Goal: Task Accomplishment & Management: Use online tool/utility

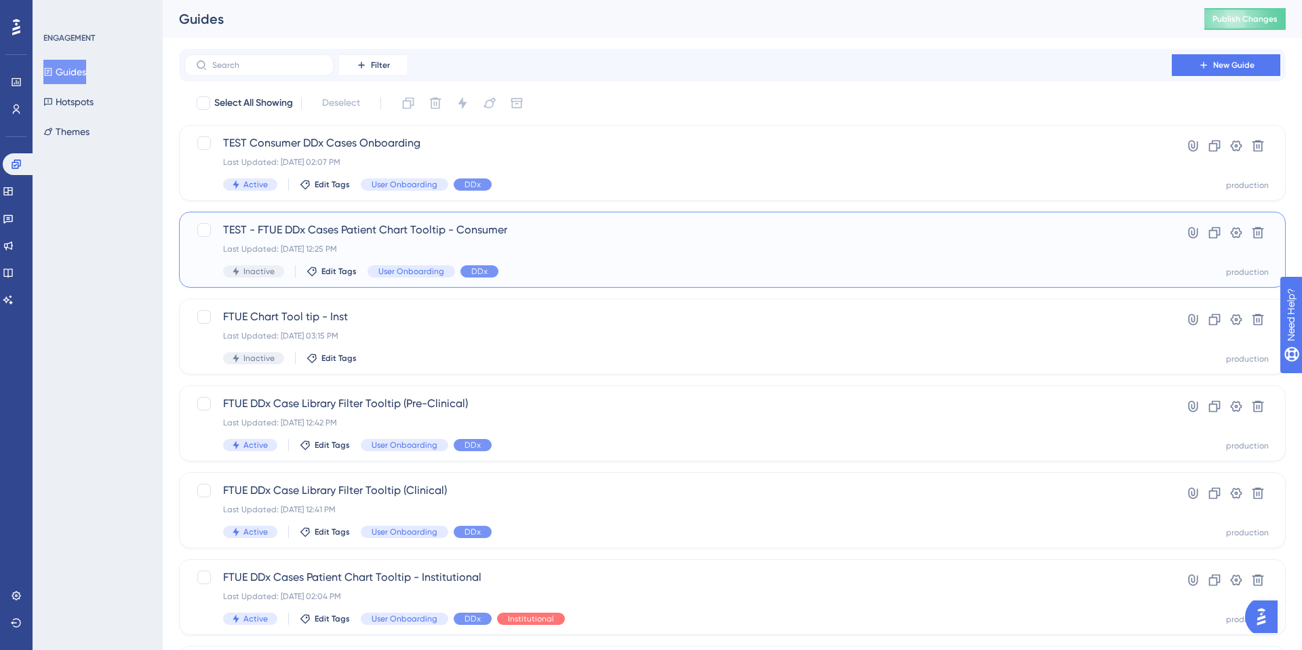
click at [512, 246] on div "Last Updated: [DATE] 12:25 PM" at bounding box center [678, 248] width 910 height 11
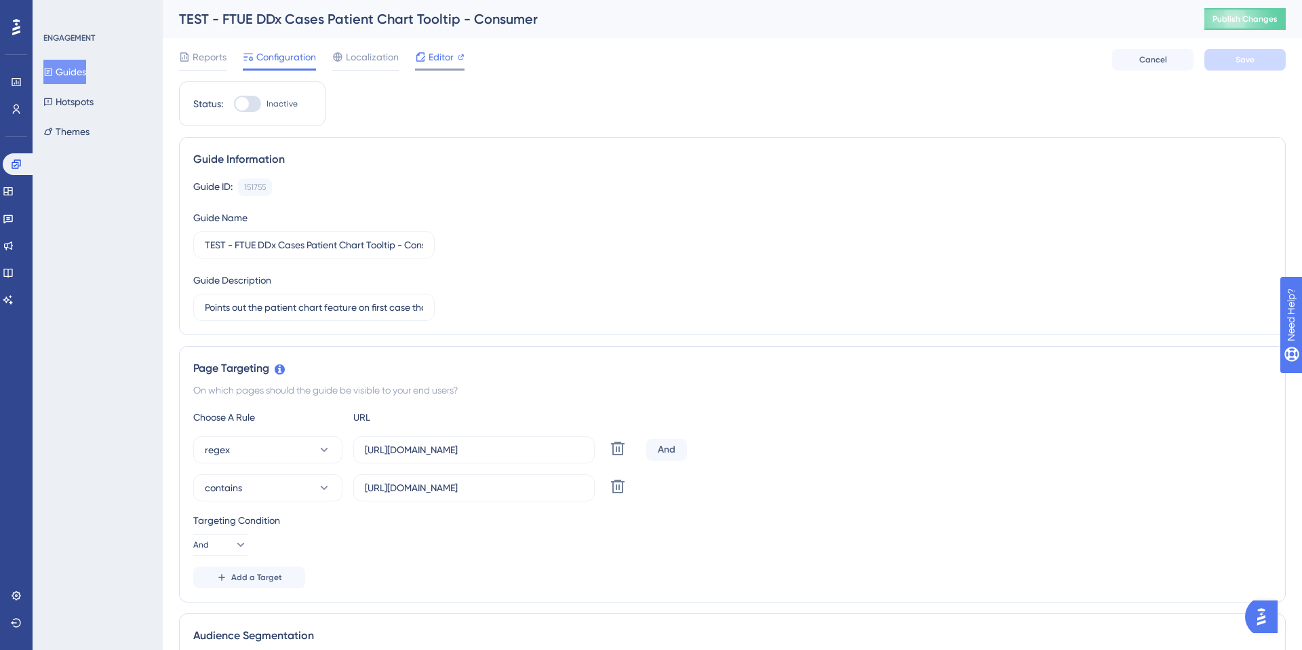
click at [434, 62] on span "Editor" at bounding box center [441, 57] width 25 height 16
click at [439, 66] on div "Editor" at bounding box center [440, 60] width 50 height 22
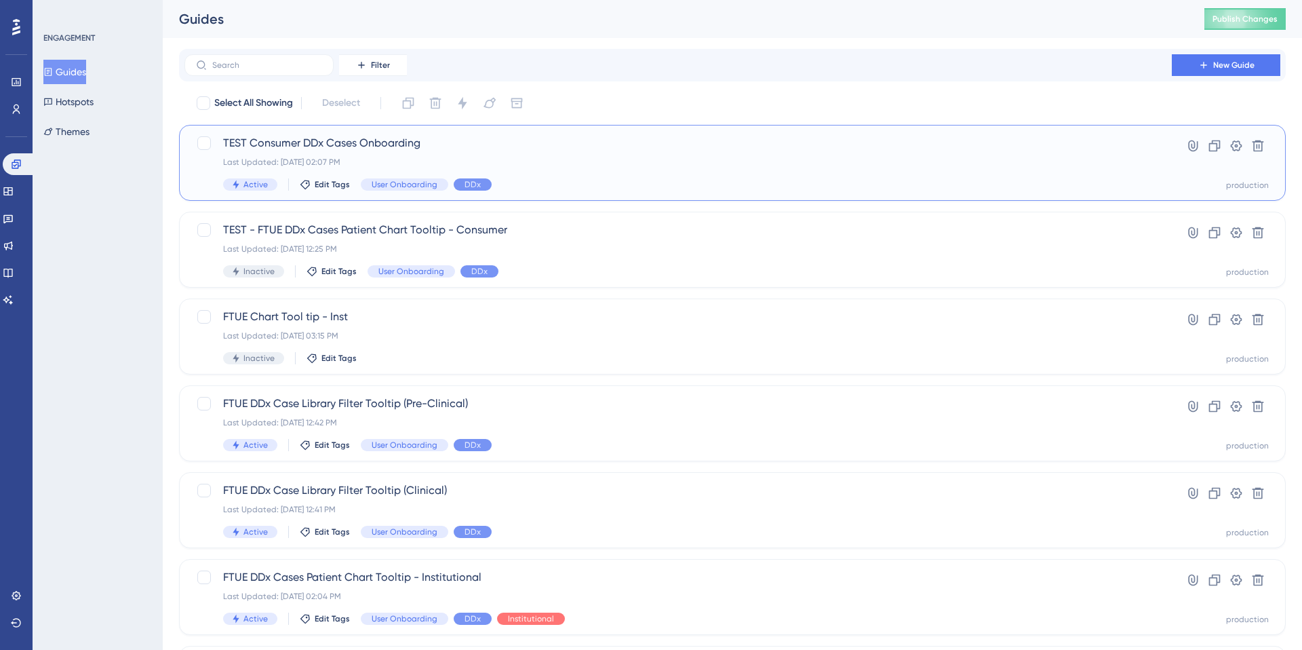
click at [317, 149] on span "TEST Consumer DDx Cases Onboarding" at bounding box center [678, 143] width 910 height 16
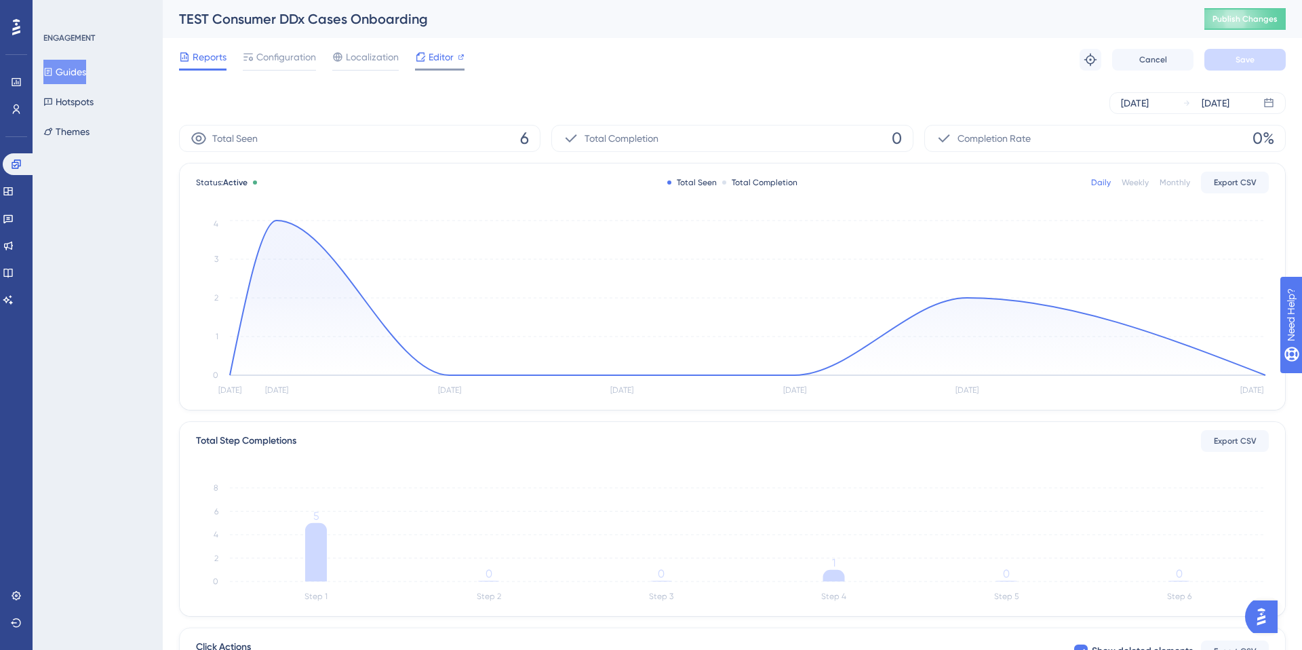
click at [429, 61] on span "Editor" at bounding box center [441, 57] width 25 height 16
click at [445, 58] on span "Editor" at bounding box center [441, 57] width 25 height 16
